Goal: Task Accomplishment & Management: Manage account settings

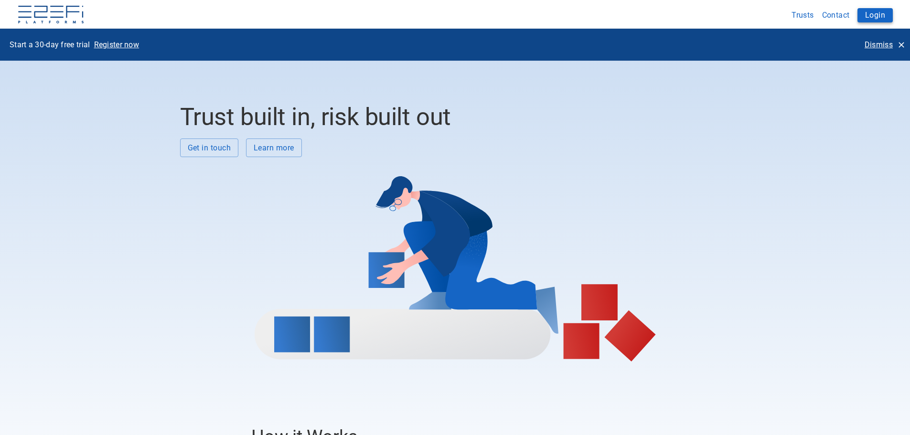
click at [875, 15] on button "Login" at bounding box center [875, 15] width 35 height 14
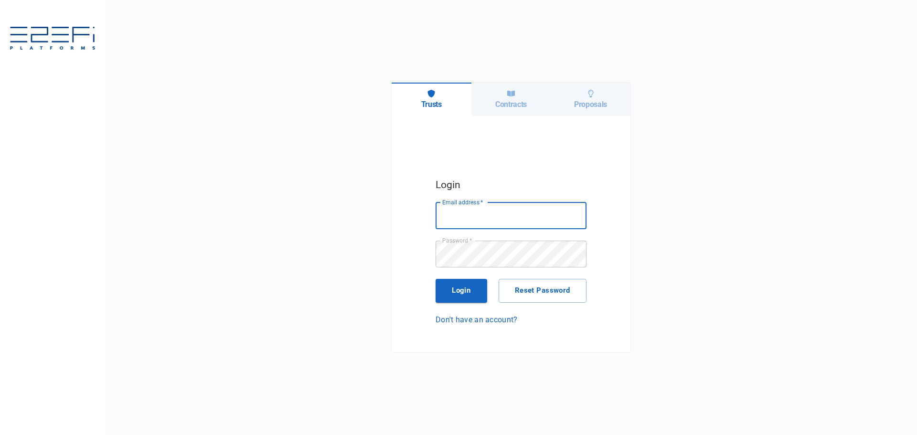
click at [464, 215] on input "Email address   *" at bounding box center [511, 216] width 151 height 27
type input "saigec@hcbuilding.com.au"
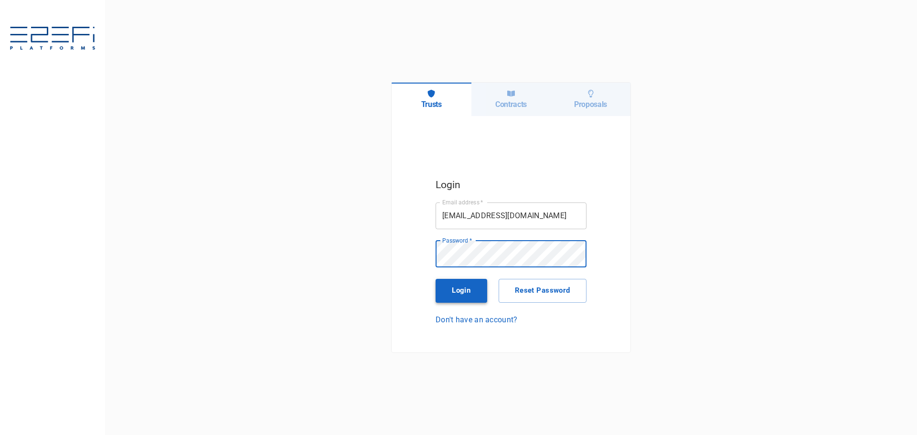
click at [461, 291] on button "Login" at bounding box center [462, 291] width 52 height 24
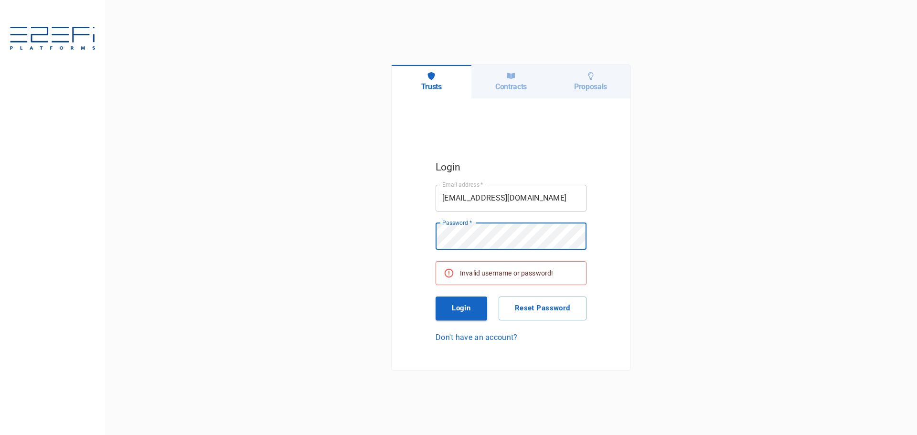
click at [421, 236] on div "Login Email address   * saigec@hcbuilding.com.au Email address   * Password   *…" at bounding box center [511, 250] width 239 height 305
click at [458, 303] on button "Login" at bounding box center [462, 309] width 52 height 24
click at [554, 305] on button "Reset Password" at bounding box center [543, 309] width 88 height 24
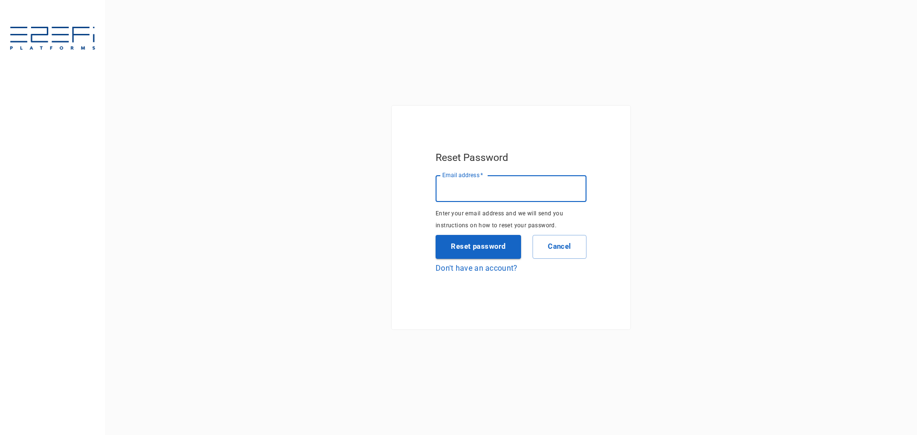
click at [502, 189] on input "Email address   *" at bounding box center [511, 188] width 151 height 27
type input "saigec@hcbuilding.com.au"
click at [483, 242] on button "Reset password" at bounding box center [479, 247] width 86 height 24
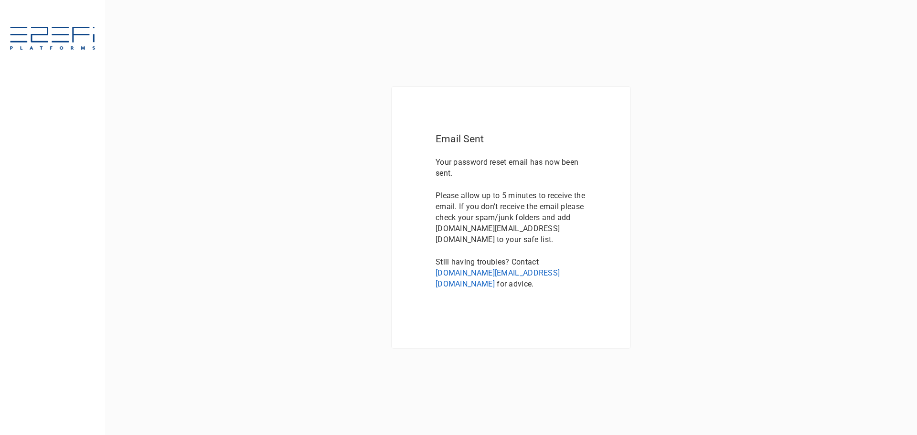
click at [285, 102] on div "Email Sent Your password reset email has now been sent. Please allow up to 5 mi…" at bounding box center [511, 217] width 812 height 435
